Goal: Check status: Check status

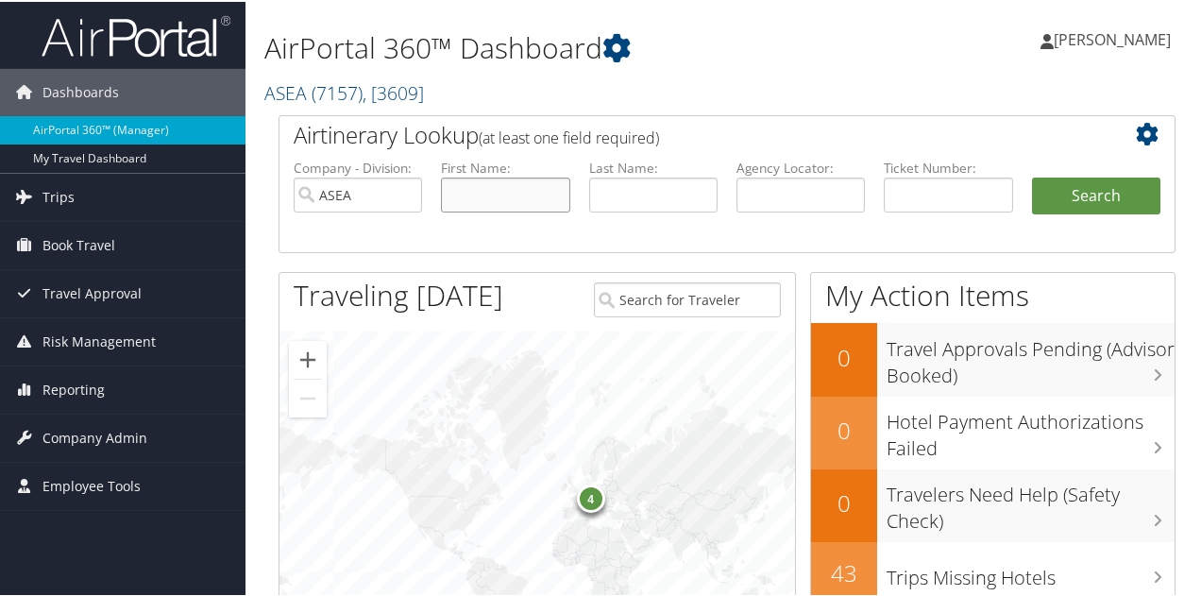
click at [476, 192] on input "text" at bounding box center [505, 193] width 128 height 35
type input "[PERSON_NAME]"
click at [1091, 198] on button "Search" at bounding box center [1096, 195] width 128 height 38
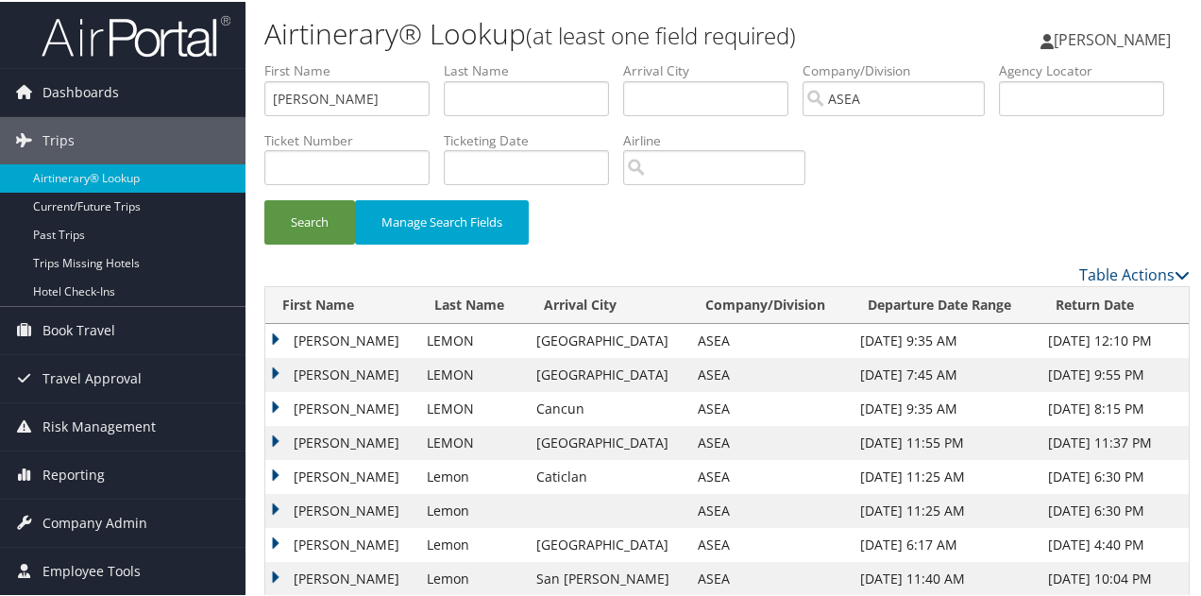
click at [335, 334] on td "[PERSON_NAME]" at bounding box center [341, 339] width 152 height 34
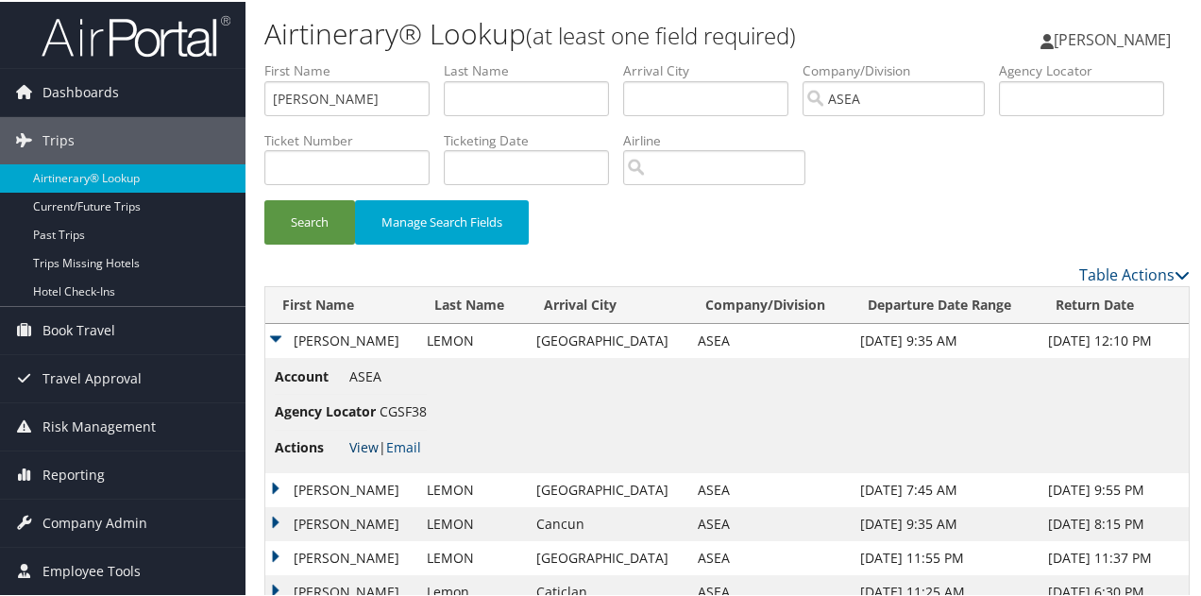
click at [364, 445] on link "View" at bounding box center [363, 445] width 29 height 18
drag, startPoint x: 405, startPoint y: 95, endPoint x: 193, endPoint y: 73, distance: 213.7
click at [193, 73] on div "Dashboards AirPortal 360™ (Manager) My Travel Dashboard Trips Airtinerary® Look…" at bounding box center [604, 405] width 1209 height 810
click at [264, 198] on button "Search" at bounding box center [309, 220] width 91 height 44
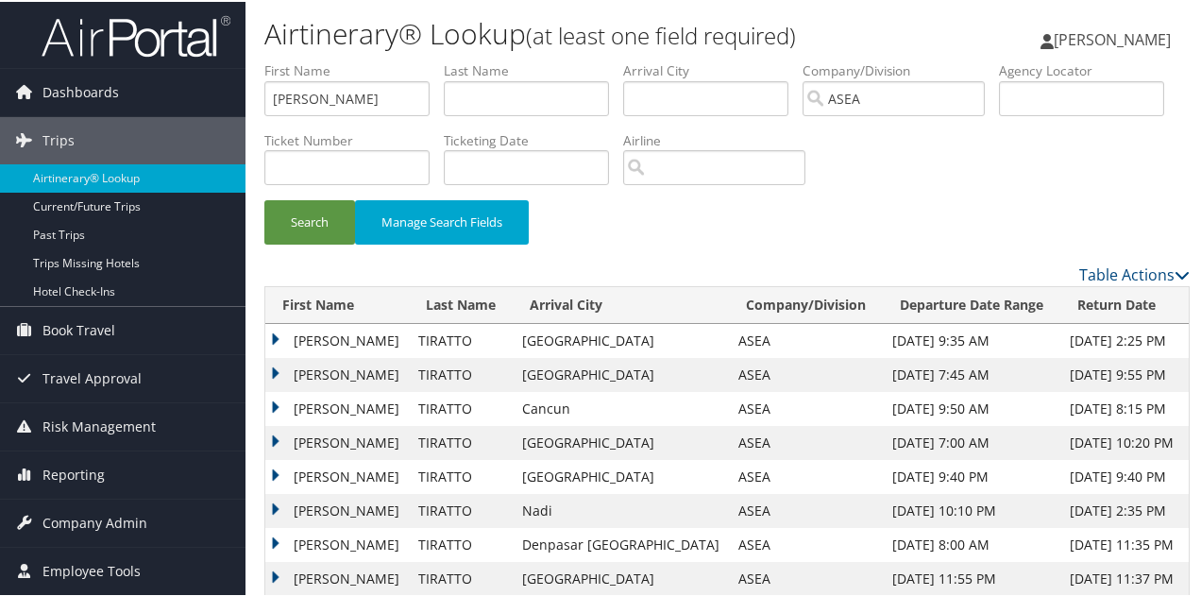
click at [344, 333] on td "SHELLEY ANN" at bounding box center [337, 339] width 144 height 34
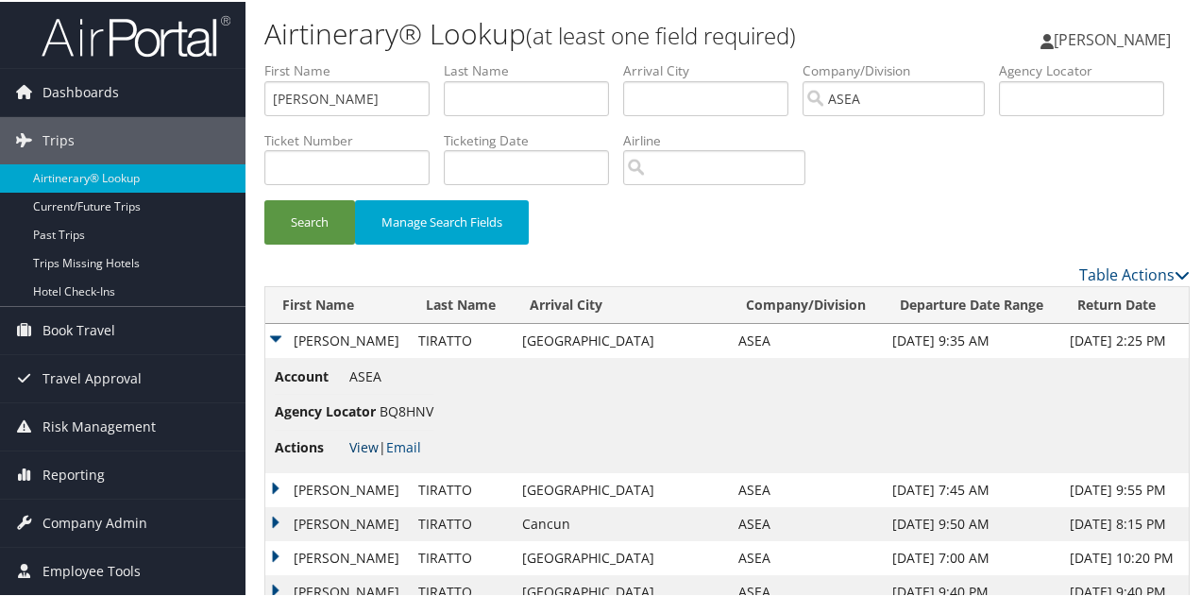
click at [358, 439] on link "View" at bounding box center [363, 445] width 29 height 18
drag, startPoint x: 366, startPoint y: 98, endPoint x: 166, endPoint y: 87, distance: 199.6
click at [166, 87] on div "Dashboards AirPortal 360™ (Manager) My Travel Dashboard Trips Airtinerary® Look…" at bounding box center [604, 405] width 1209 height 810
type input "sandra"
click at [264, 198] on button "Search" at bounding box center [309, 220] width 91 height 44
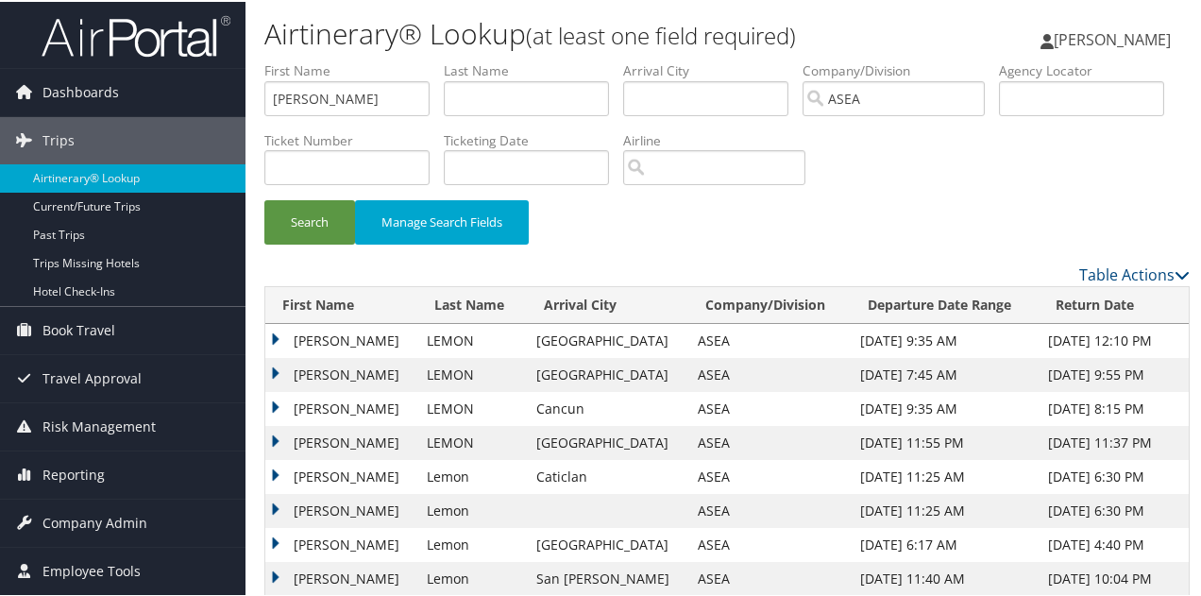
click at [312, 336] on td "SANDRA SYLVIA" at bounding box center [341, 339] width 152 height 34
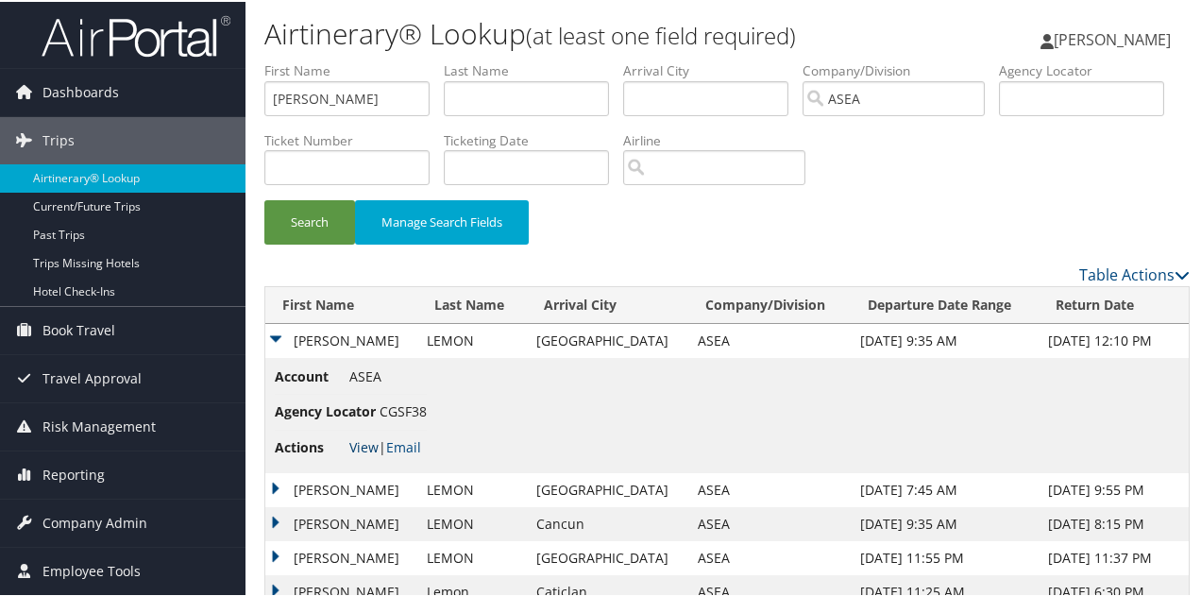
click at [366, 441] on link "View" at bounding box center [363, 445] width 29 height 18
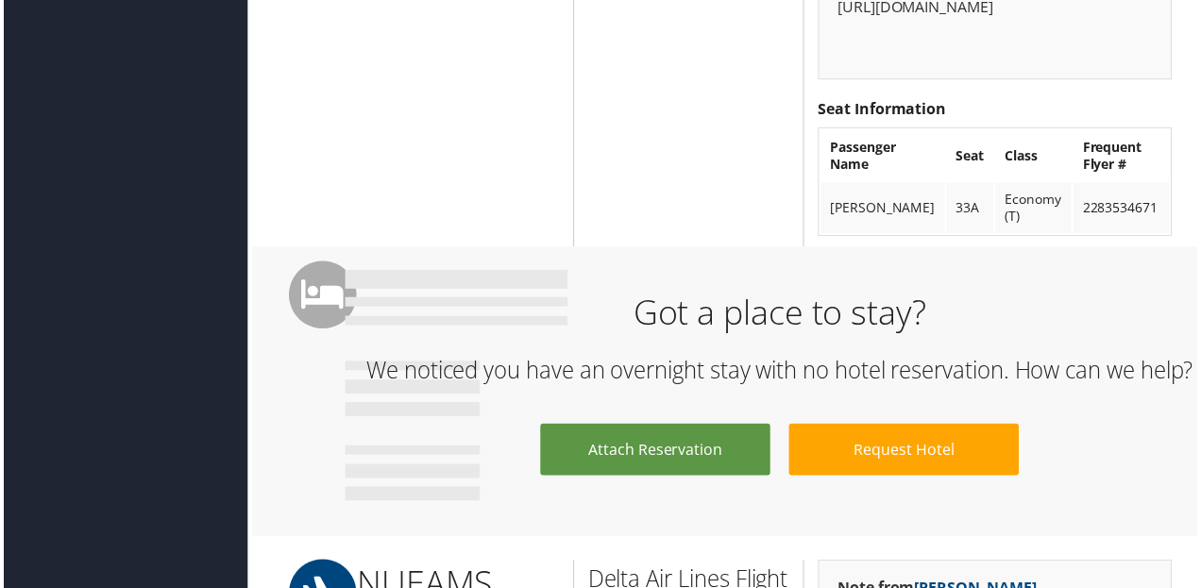
scroll to position [1700, 0]
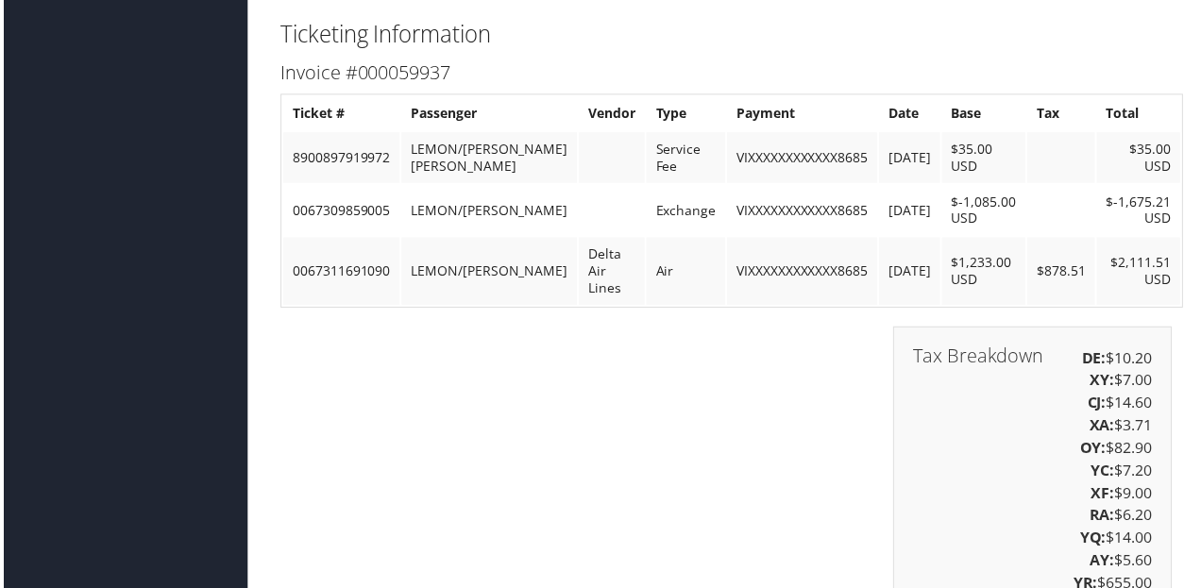
scroll to position [3684, 0]
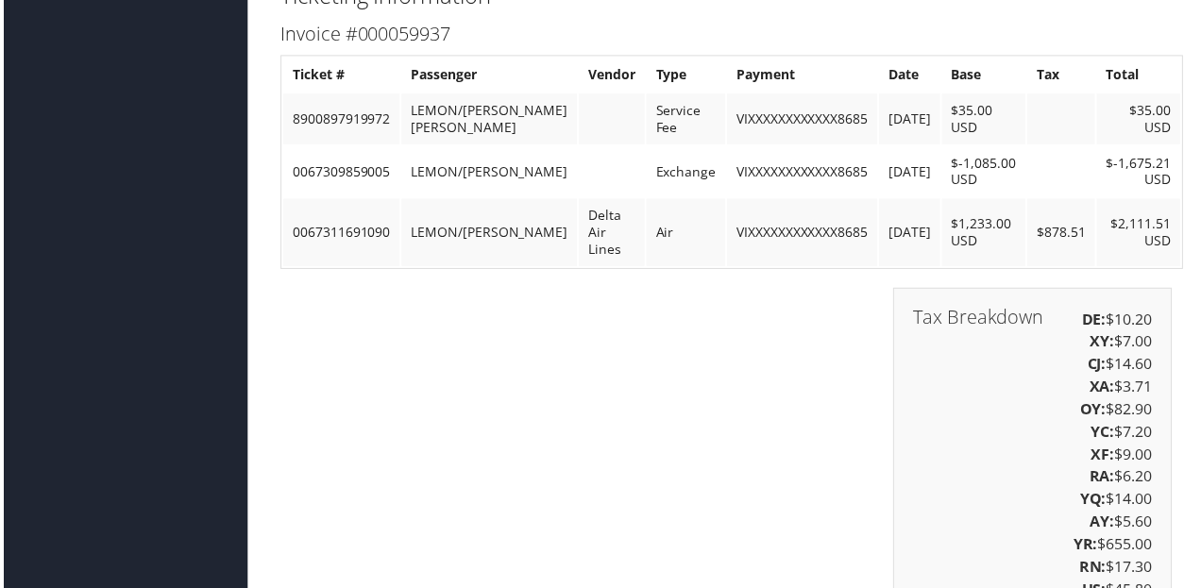
click at [750, 430] on div "Tax Breakdown DE: $10.20 XY: $7.00 CJ: $14.60 XA: $3.71 OY: $82.90 YC: $7.20 XF…" at bounding box center [727, 478] width 926 height 376
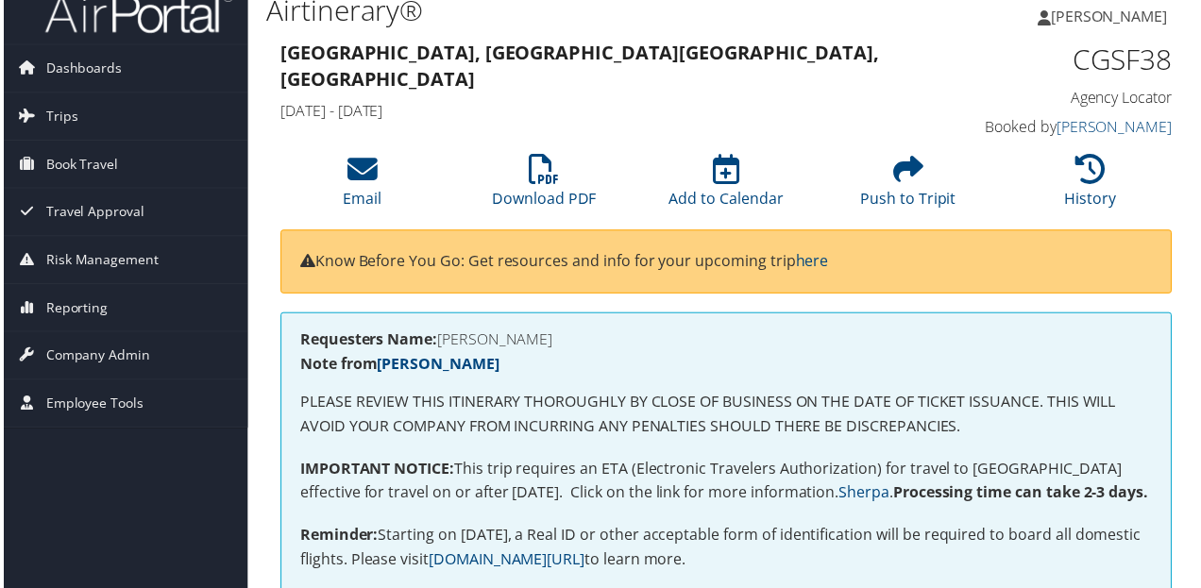
scroll to position [0, 0]
